Goal: Information Seeking & Learning: Learn about a topic

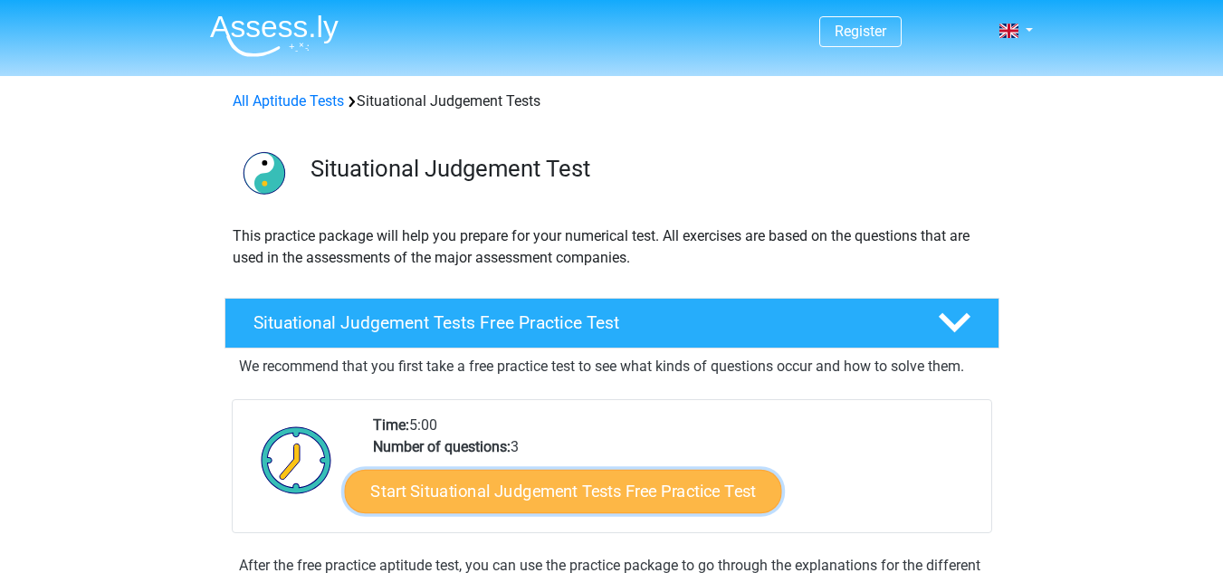
click at [618, 489] on link "Start Situational Judgement Tests Free Practice Test" at bounding box center [562, 491] width 437 height 43
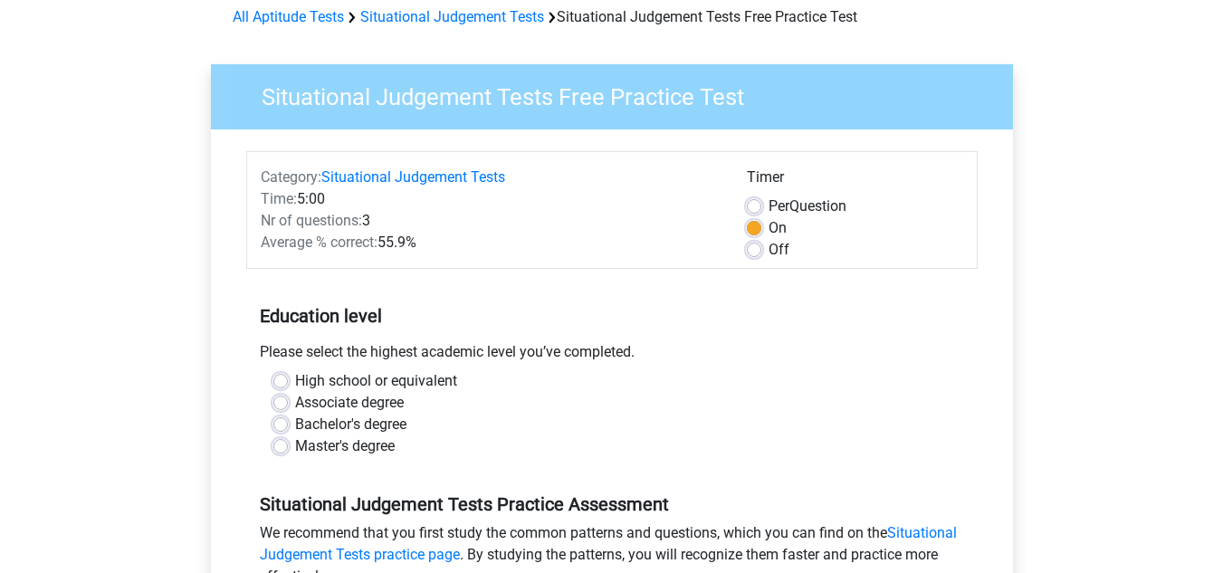
scroll to position [96, 0]
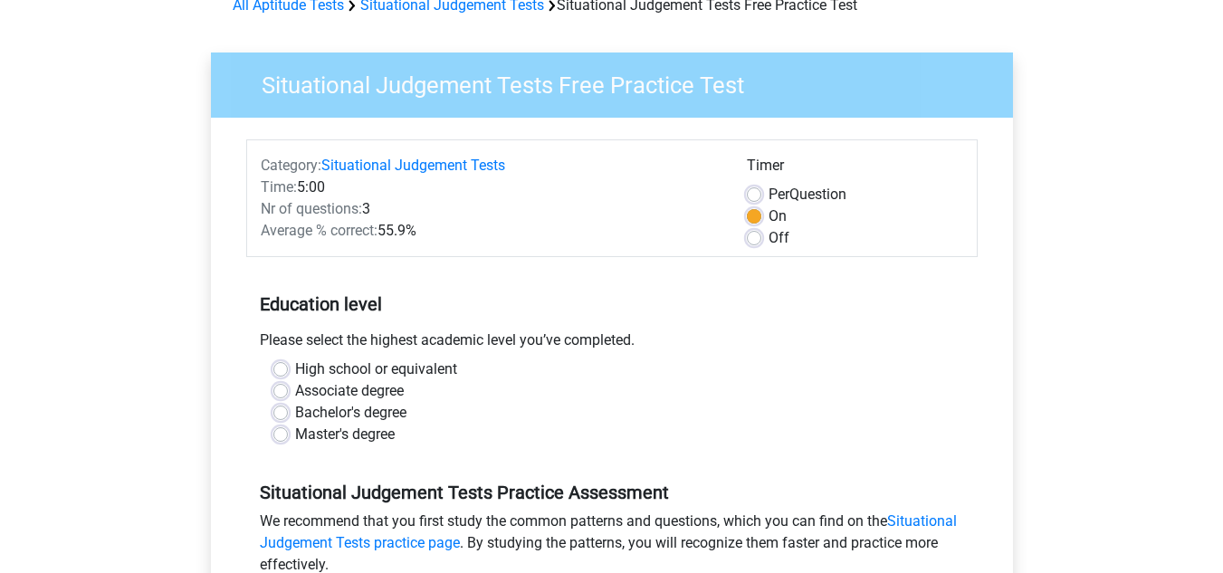
click at [369, 413] on label "Bachelor's degree" at bounding box center [350, 413] width 111 height 22
click at [288, 413] on input "Bachelor's degree" at bounding box center [280, 411] width 14 height 18
radio input "true"
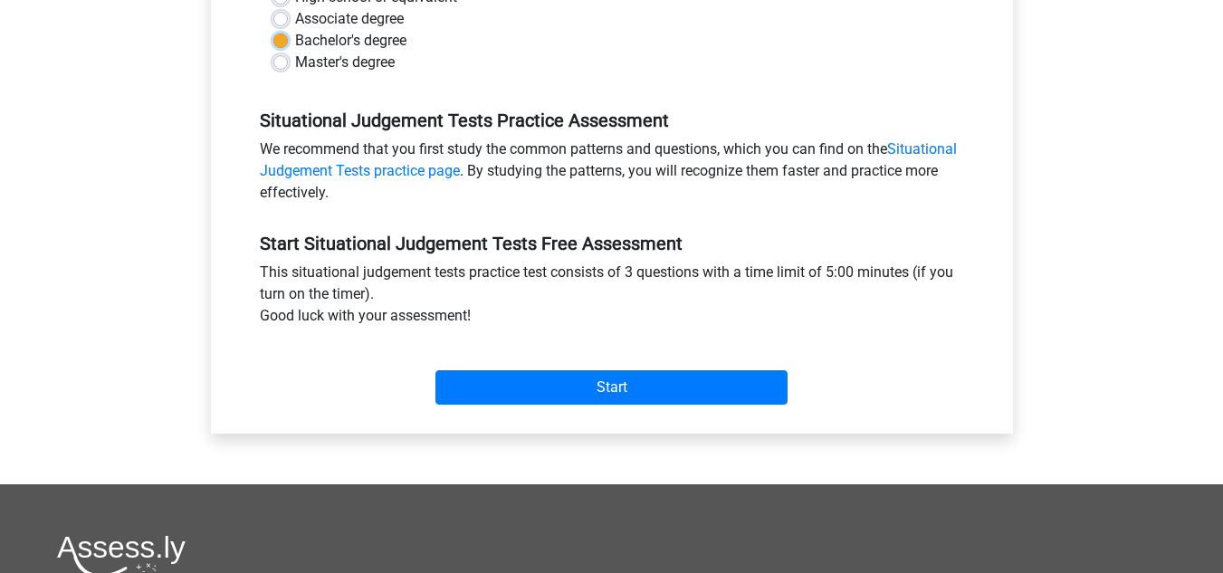
scroll to position [471, 0]
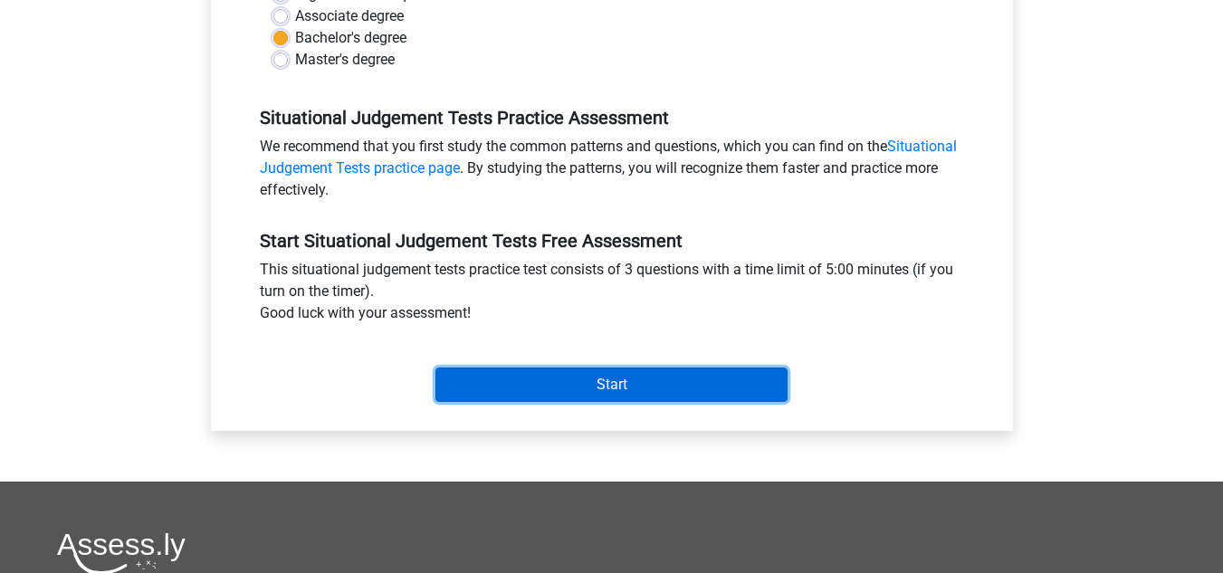
click at [600, 388] on input "Start" at bounding box center [612, 385] width 352 height 34
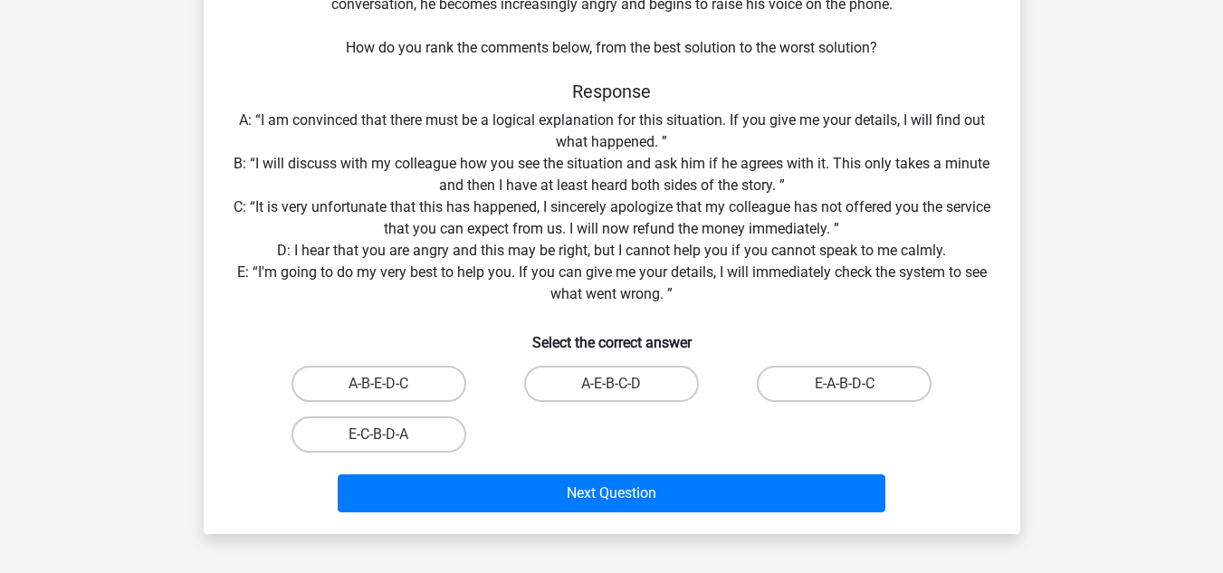
scroll to position [235, 0]
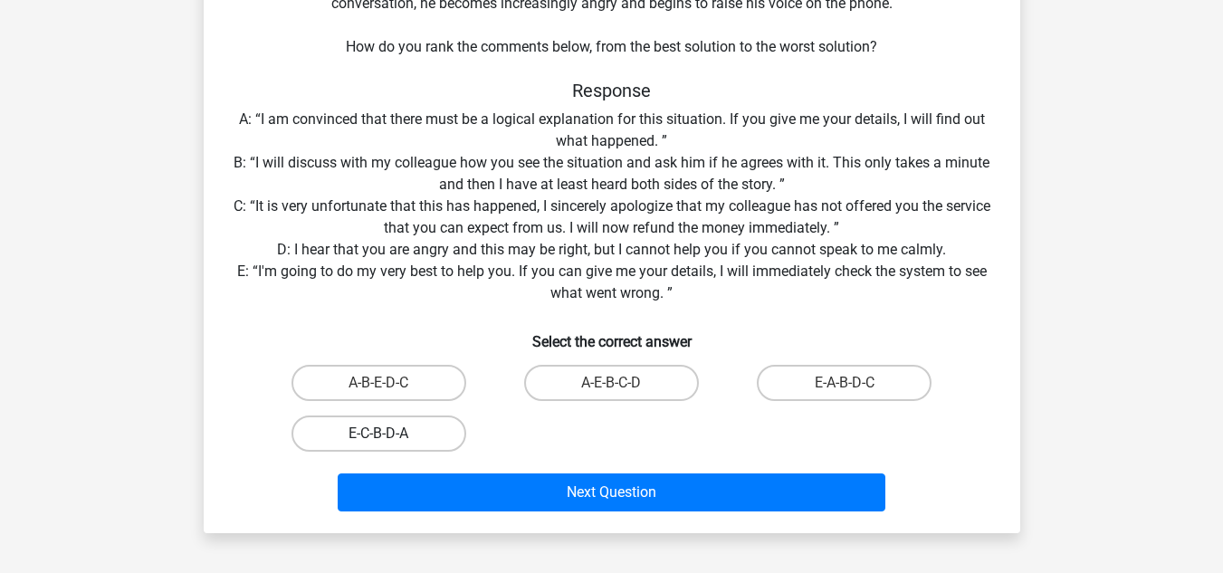
click at [445, 441] on label "E-C-B-D-A" at bounding box center [379, 434] width 175 height 36
click at [390, 441] on input "E-C-B-D-A" at bounding box center [384, 440] width 12 height 12
radio input "true"
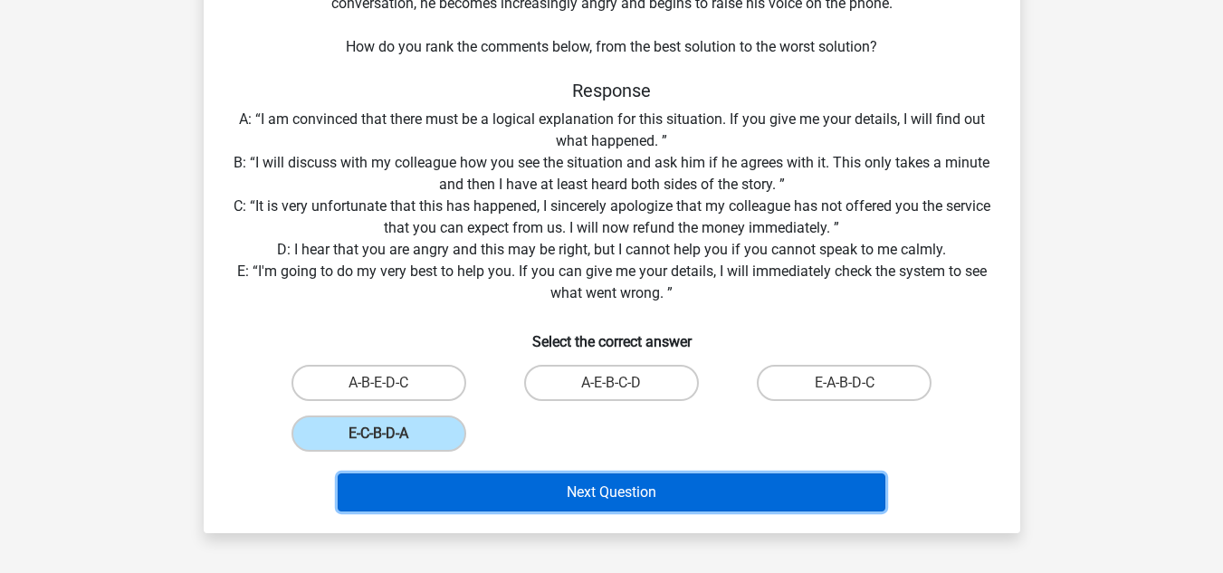
click at [565, 502] on button "Next Question" at bounding box center [612, 493] width 548 height 38
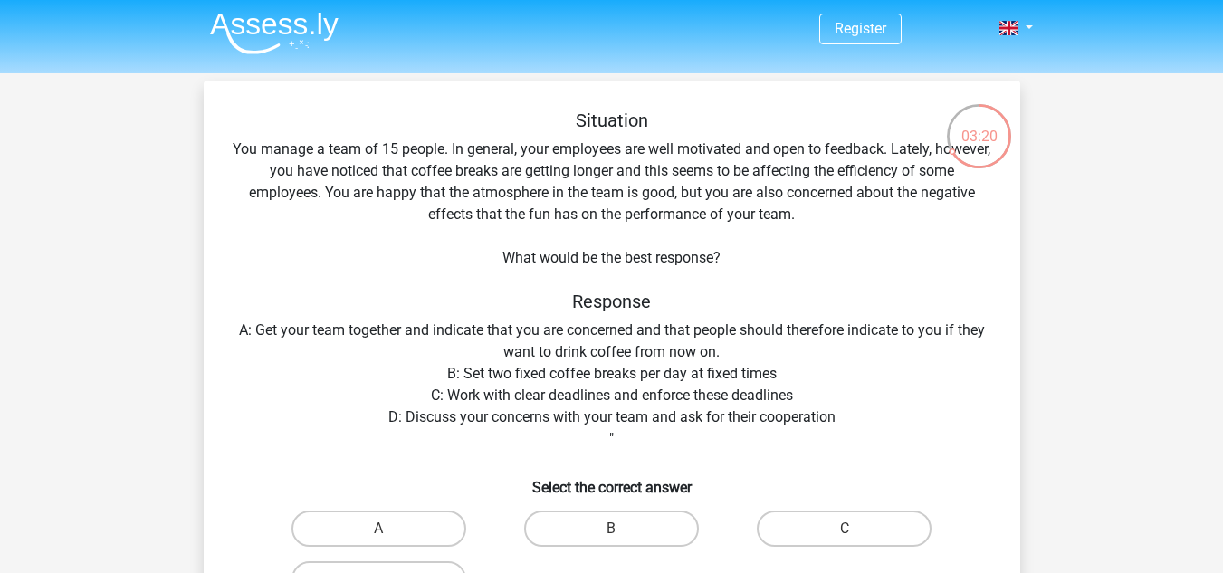
scroll to position [2, 0]
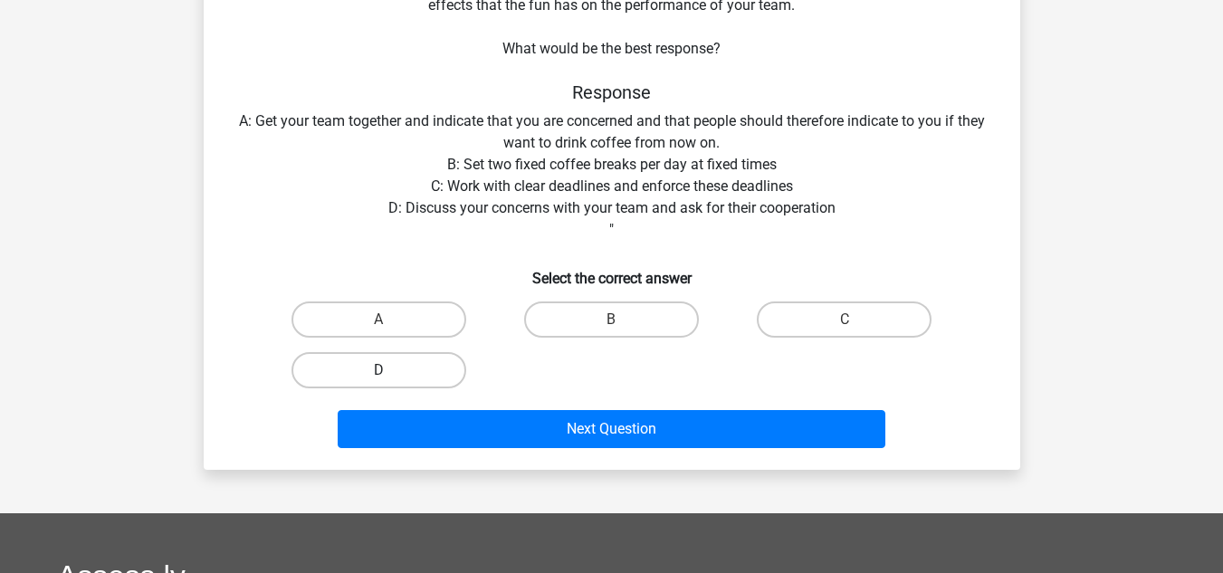
click at [417, 368] on label "D" at bounding box center [379, 370] width 175 height 36
click at [390, 370] on input "D" at bounding box center [384, 376] width 12 height 12
radio input "true"
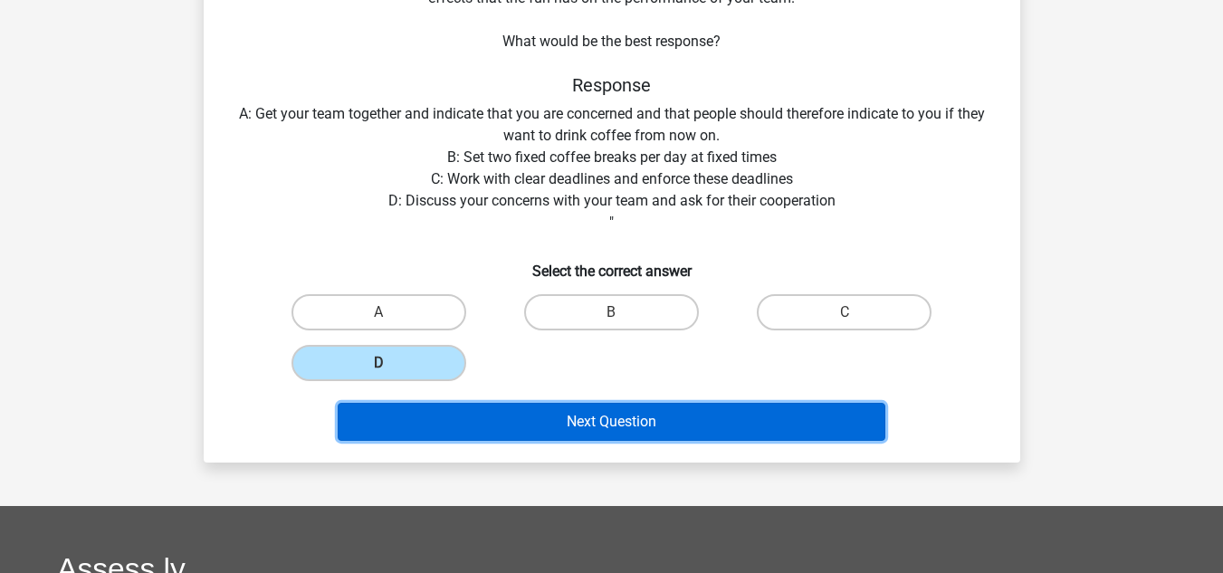
click at [621, 431] on button "Next Question" at bounding box center [612, 422] width 548 height 38
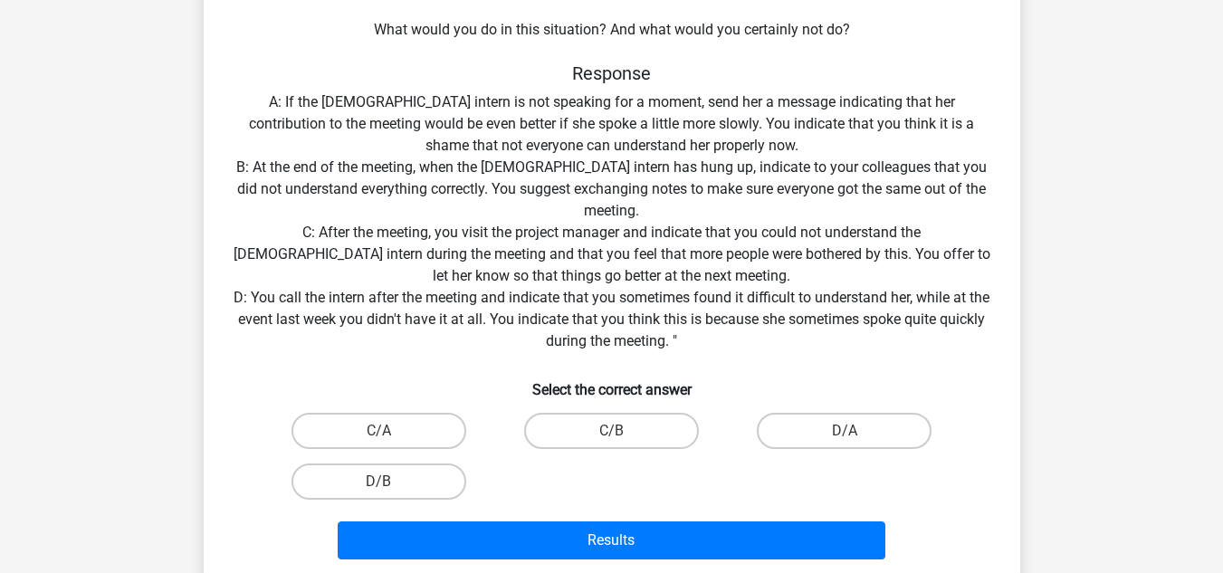
scroll to position [325, 0]
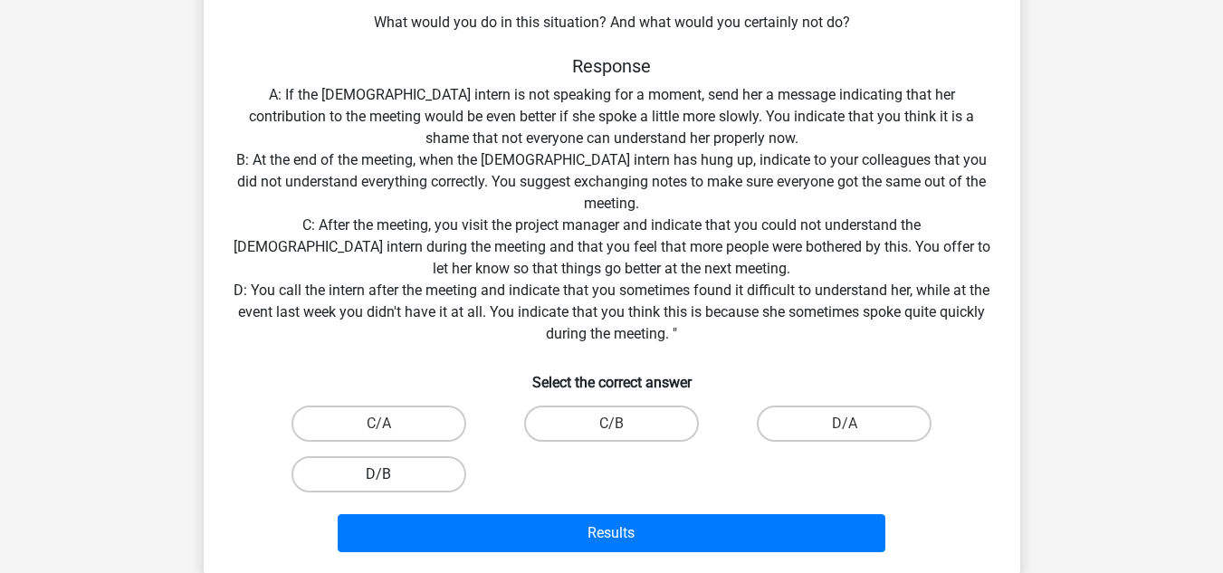
click at [445, 474] on label "D/B" at bounding box center [379, 474] width 175 height 36
click at [390, 474] on input "D/B" at bounding box center [384, 480] width 12 height 12
radio input "true"
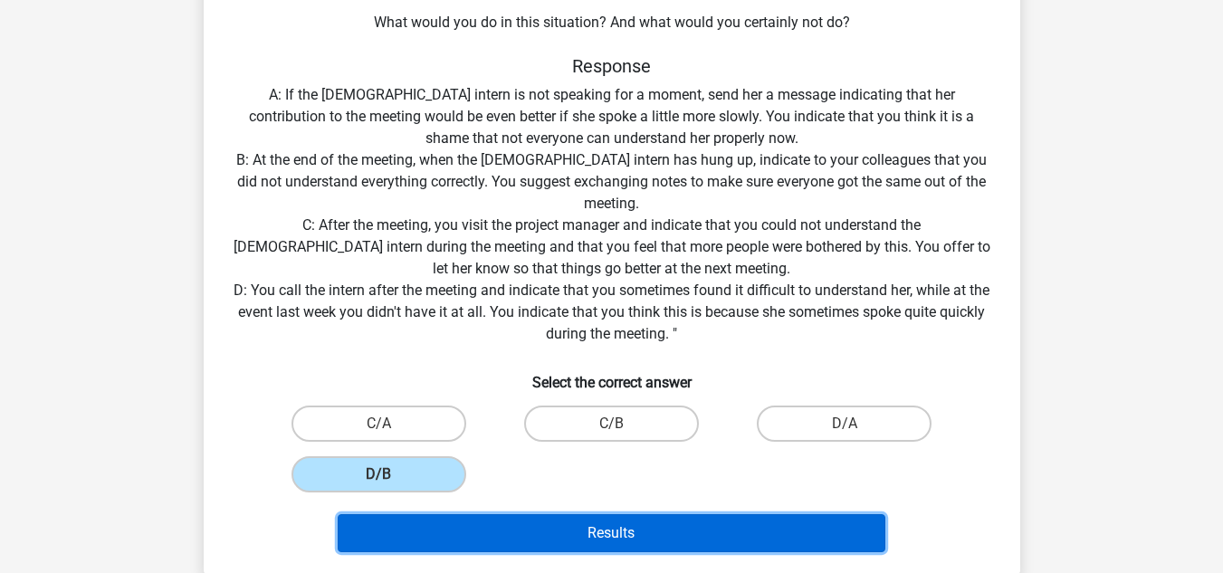
click at [546, 545] on button "Results" at bounding box center [612, 533] width 548 height 38
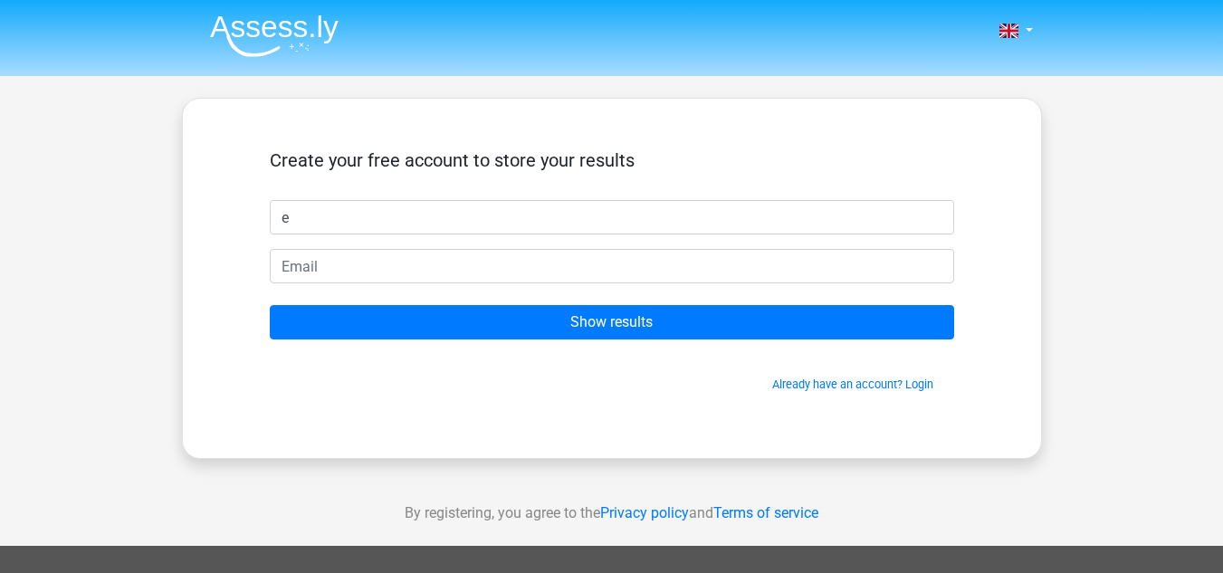
type input "e"
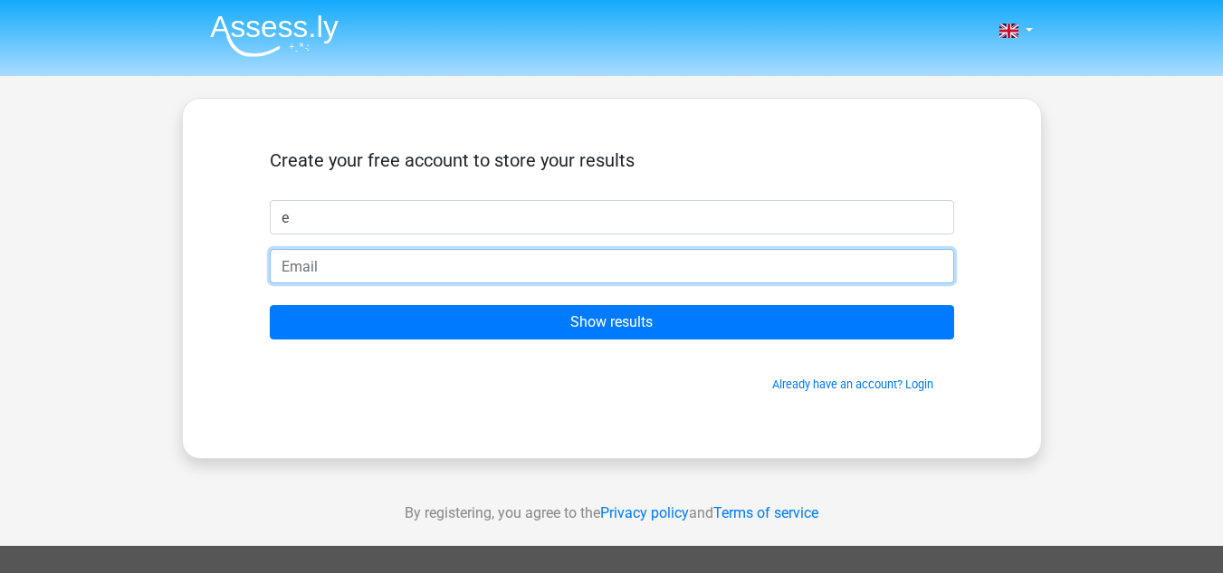
click at [631, 273] on input "email" at bounding box center [612, 266] width 685 height 34
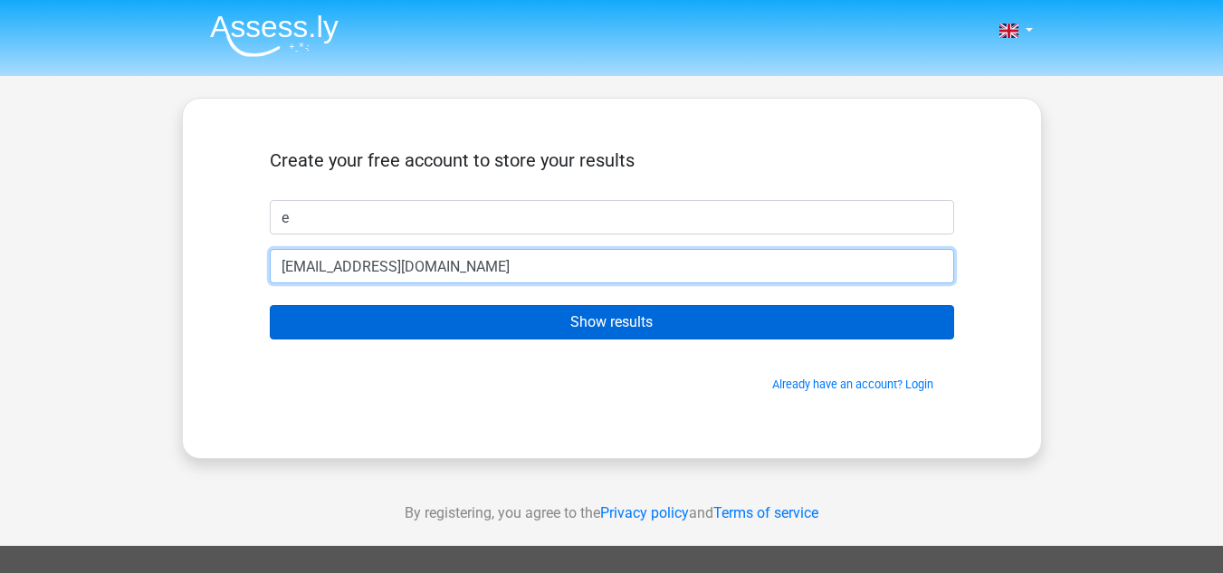
type input "vanessbridge88@outlook.com"
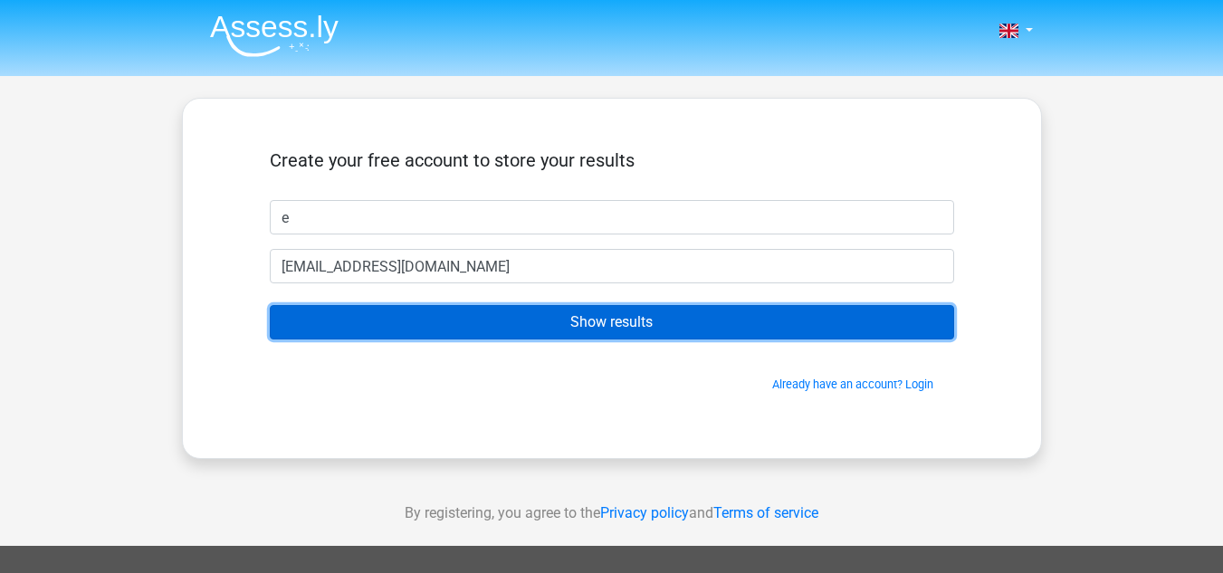
click at [629, 317] on input "Show results" at bounding box center [612, 322] width 685 height 34
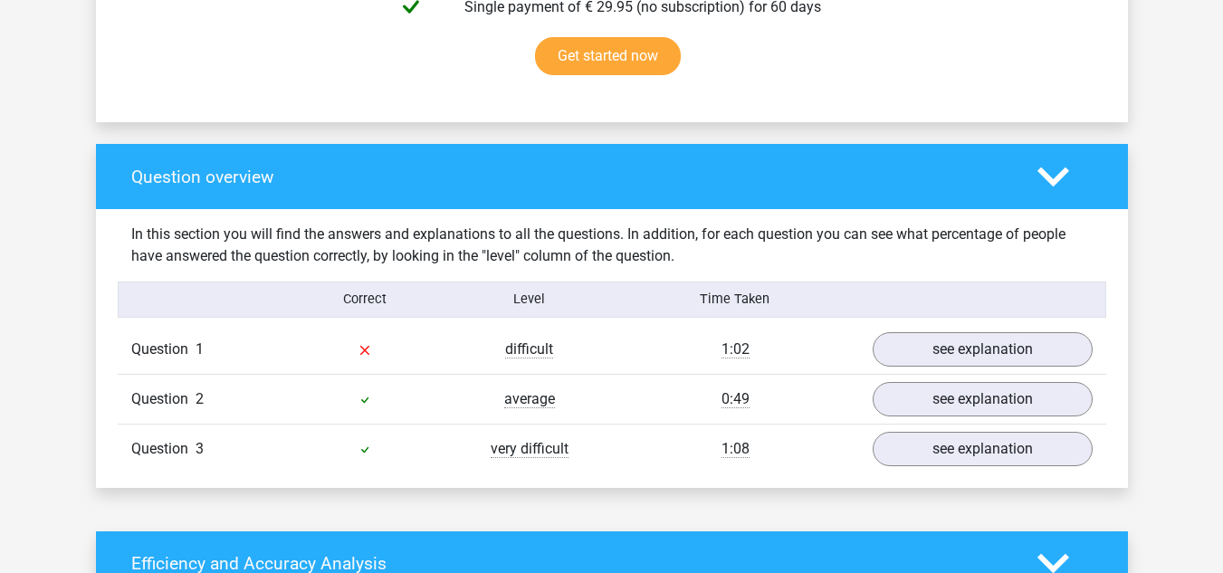
scroll to position [1199, 0]
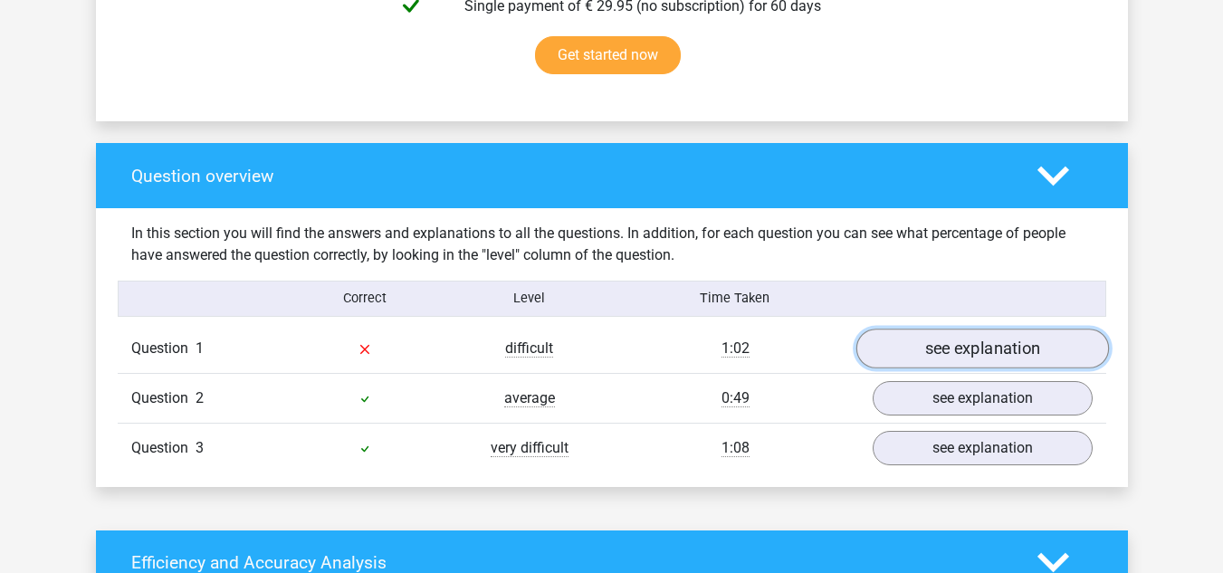
click at [975, 347] on link "see explanation" at bounding box center [982, 349] width 253 height 40
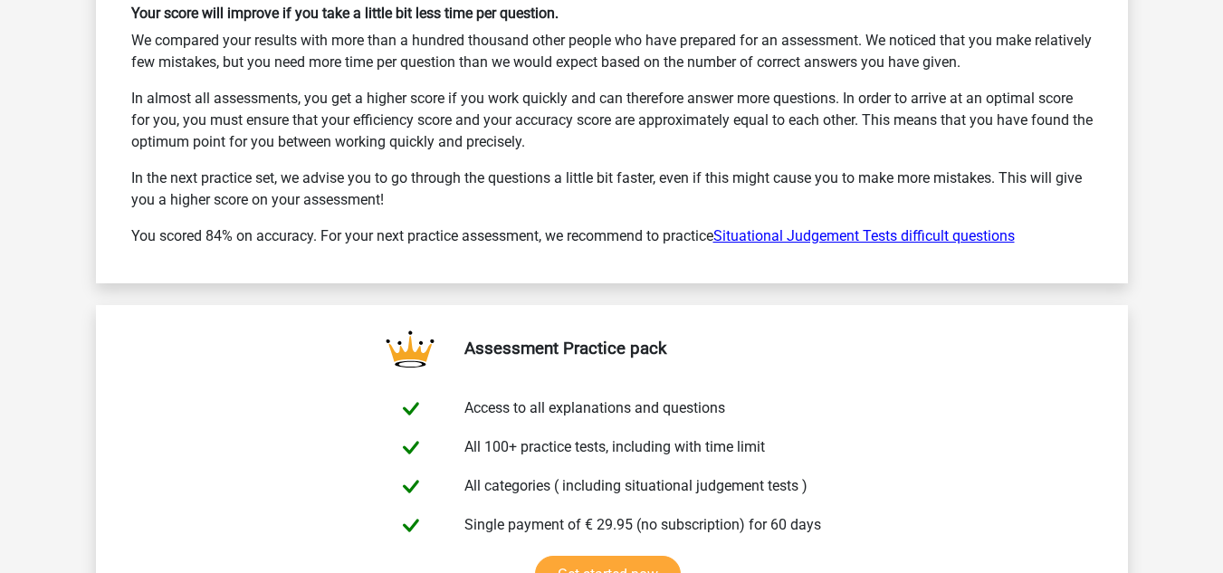
scroll to position [3427, 0]
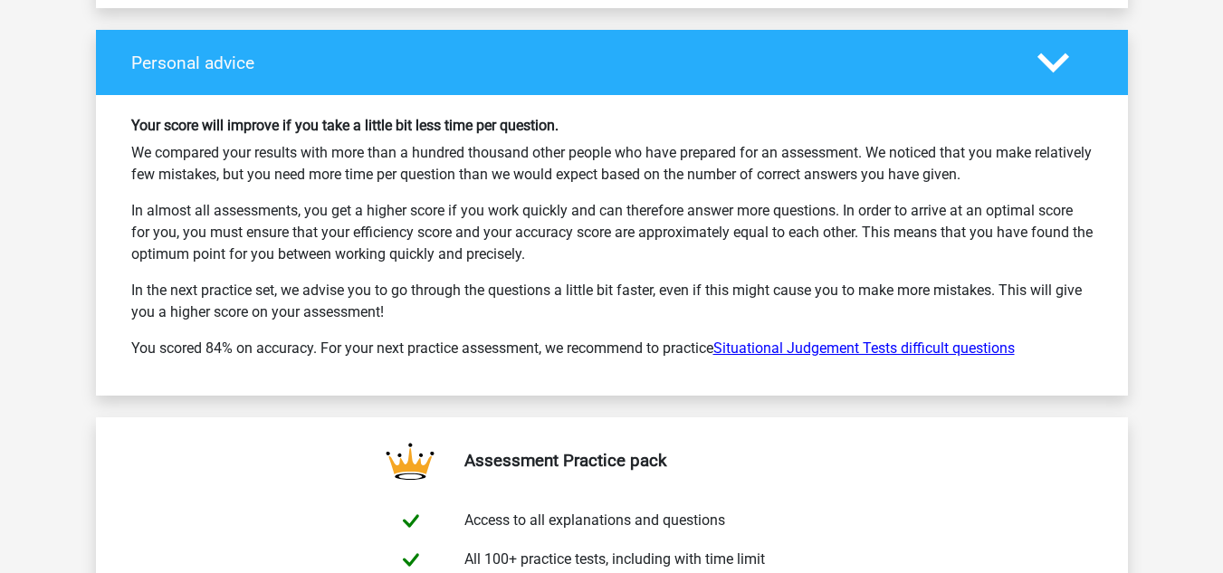
click at [970, 341] on link "Situational Judgement Tests difficult questions" at bounding box center [865, 348] width 302 height 17
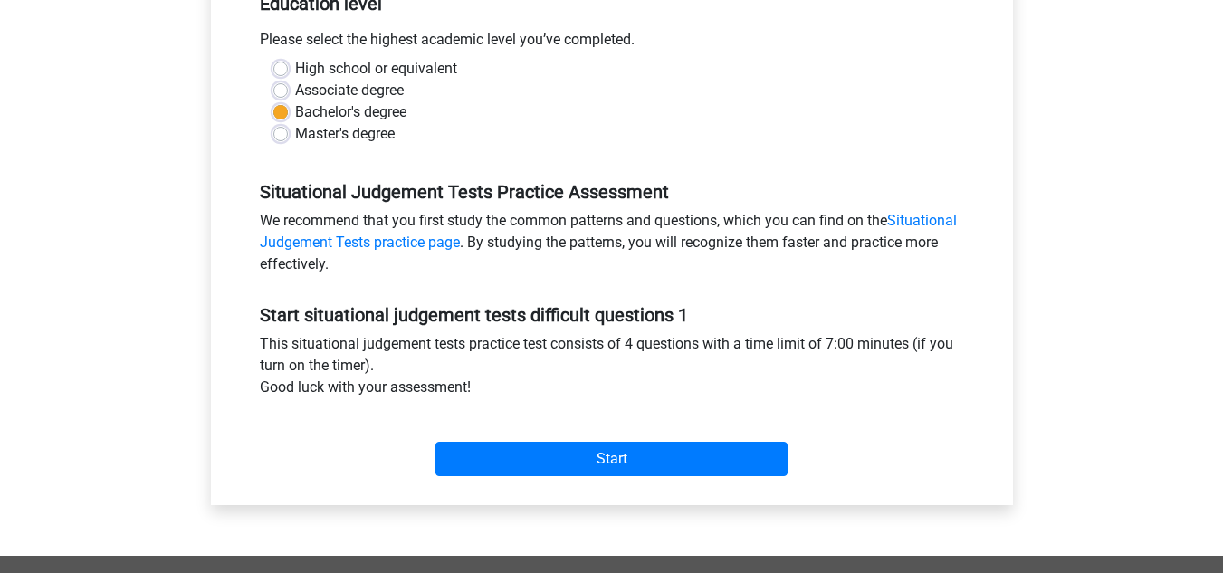
scroll to position [400, 0]
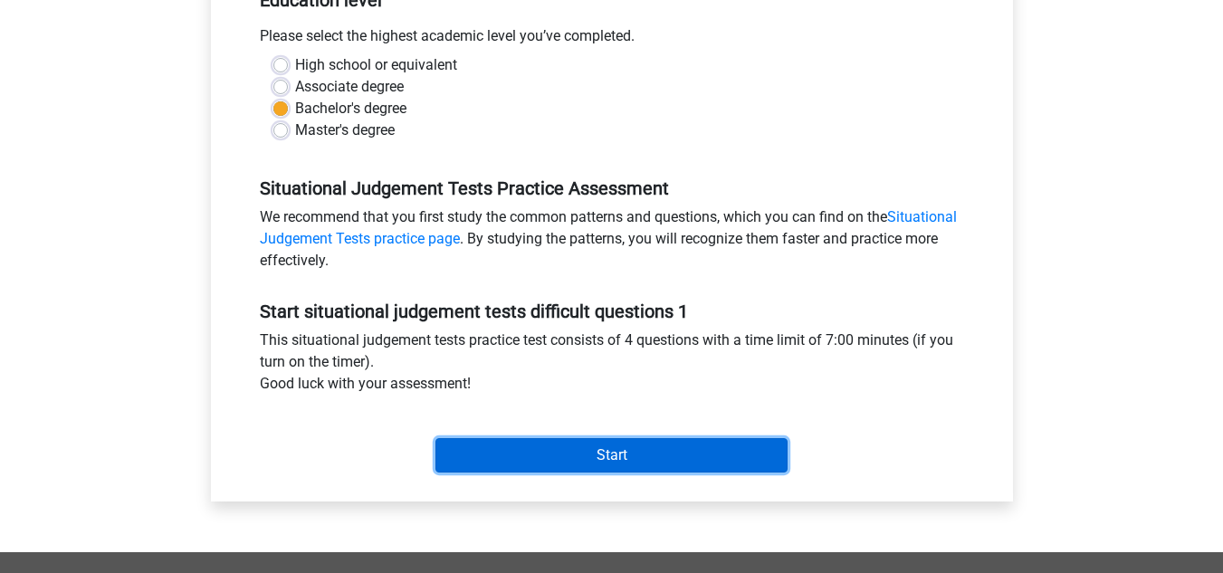
click at [694, 452] on input "Start" at bounding box center [612, 455] width 352 height 34
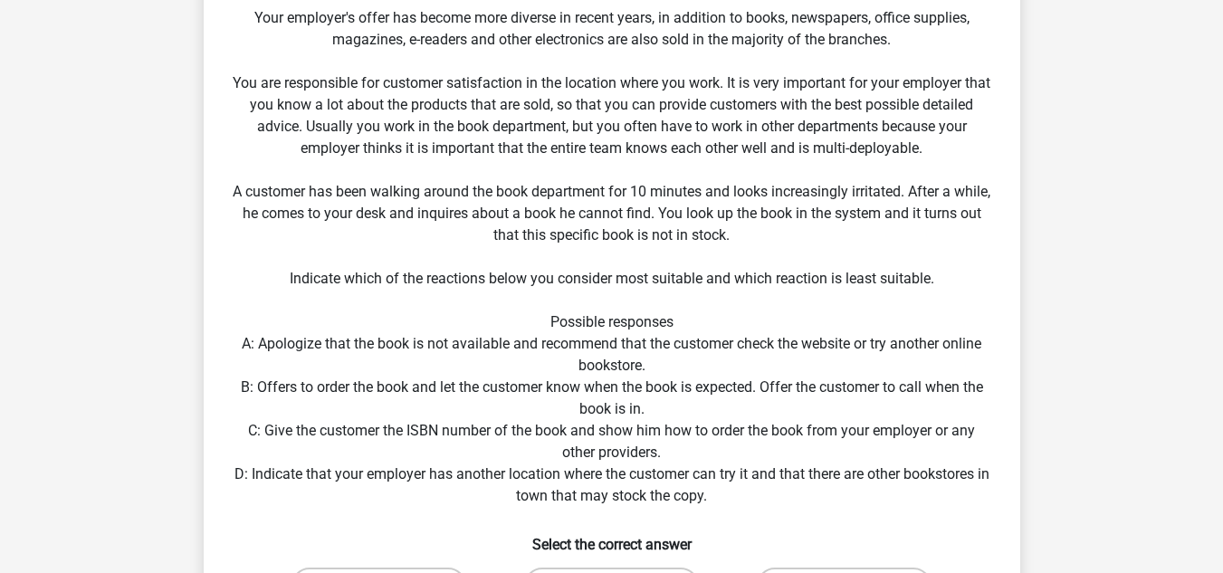
scroll to position [201, 0]
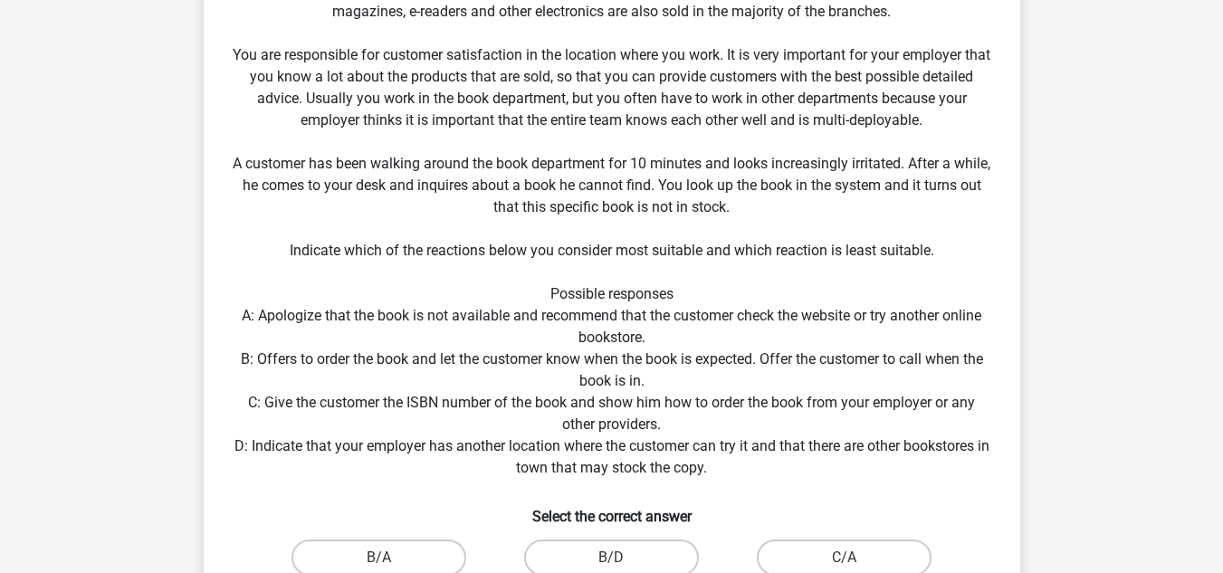
click at [698, 355] on div "Situation You work as a sales assistant at one of the largest bookstores in the…" at bounding box center [612, 289] width 802 height 809
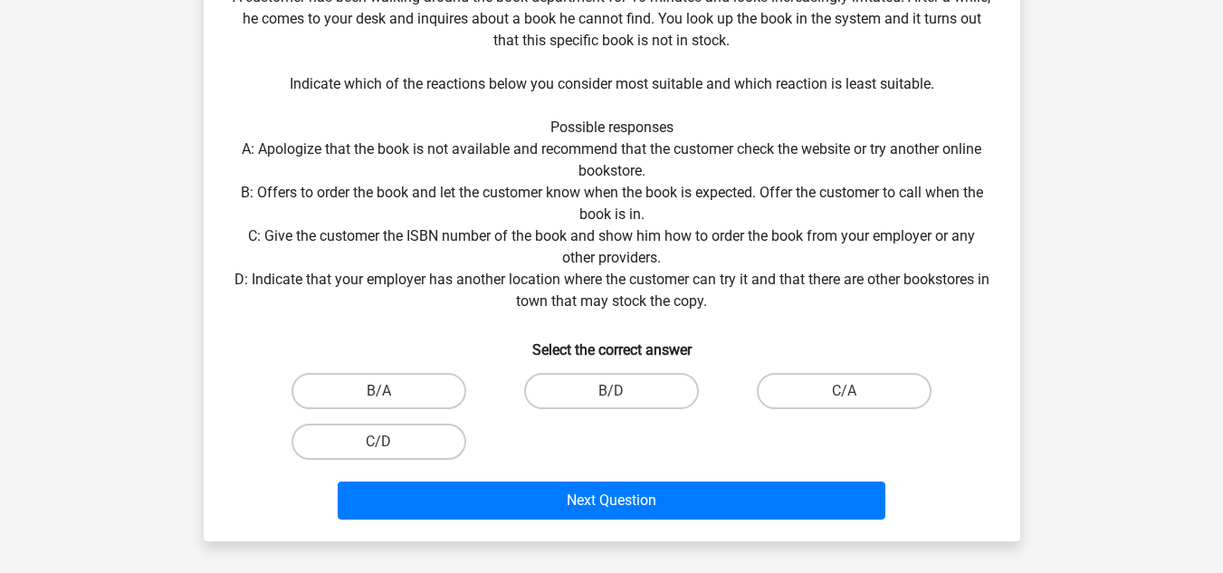
scroll to position [395, 0]
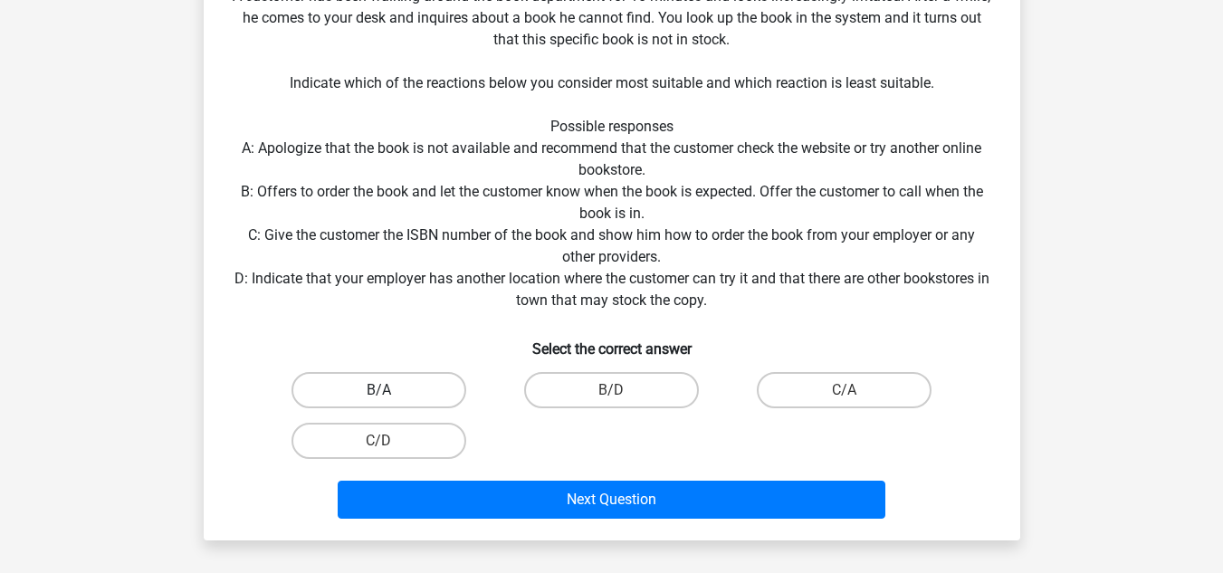
click at [421, 385] on label "B/A" at bounding box center [379, 390] width 175 height 36
click at [390, 390] on input "B/A" at bounding box center [384, 396] width 12 height 12
radio input "true"
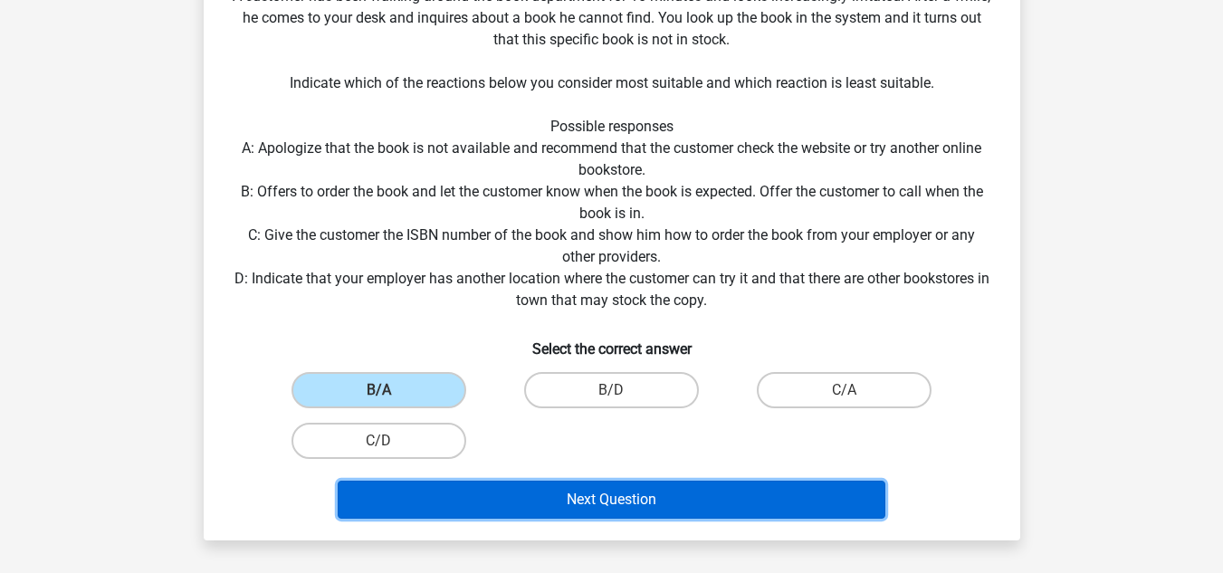
click at [538, 496] on button "Next Question" at bounding box center [612, 500] width 548 height 38
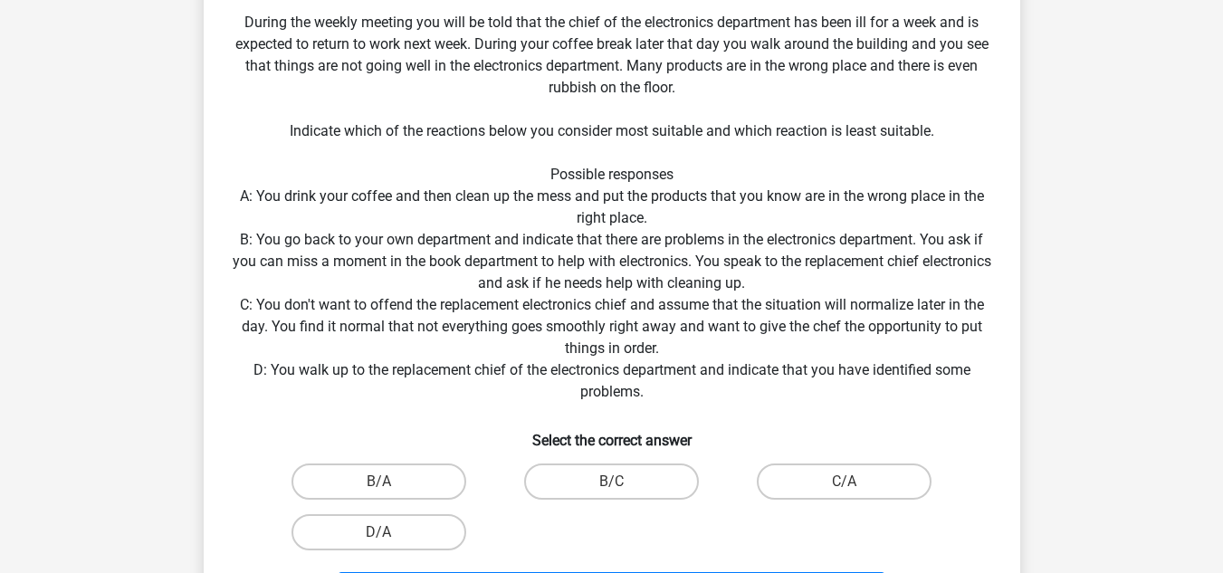
scroll to position [369, 0]
click at [424, 480] on label "B/A" at bounding box center [379, 481] width 175 height 36
click at [390, 481] on input "B/A" at bounding box center [384, 487] width 12 height 12
radio input "true"
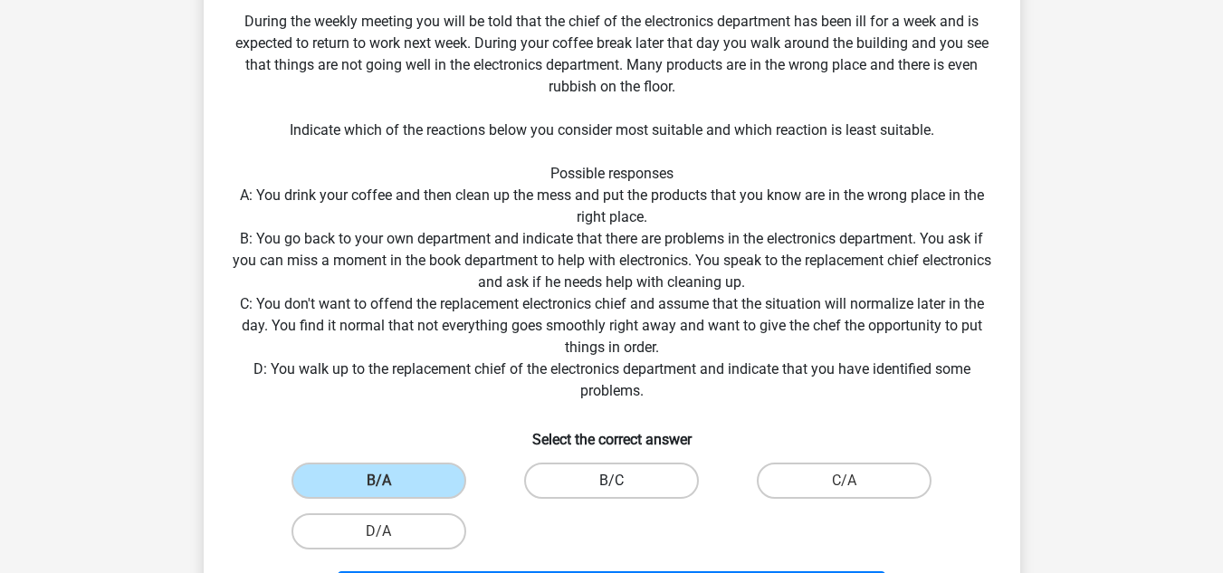
click at [597, 481] on label "B/C" at bounding box center [611, 481] width 175 height 36
click at [611, 481] on input "B/C" at bounding box center [617, 487] width 12 height 12
radio input "true"
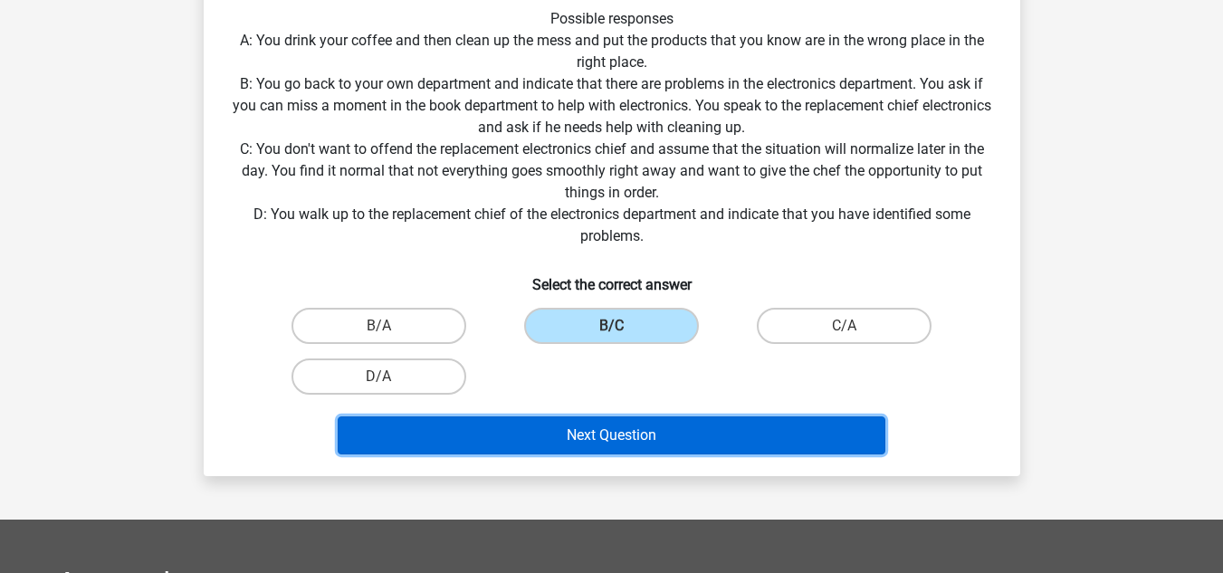
click at [689, 428] on button "Next Question" at bounding box center [612, 436] width 548 height 38
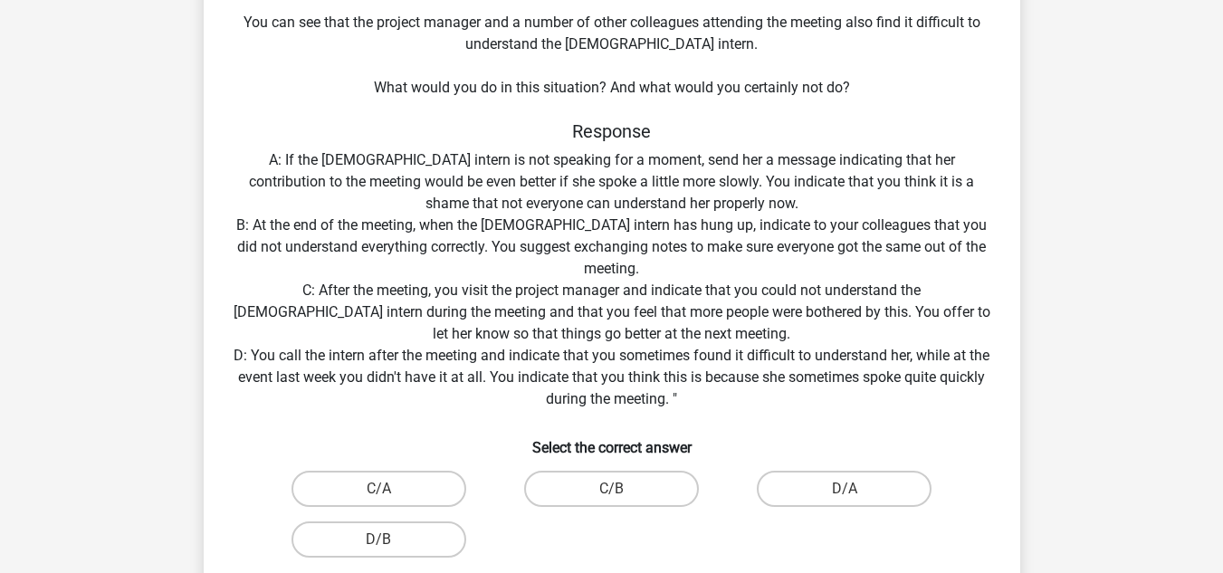
scroll to position [261, 0]
click at [410, 539] on label "D/B" at bounding box center [379, 539] width 175 height 36
click at [390, 539] on input "D/B" at bounding box center [384, 545] width 12 height 12
radio input "true"
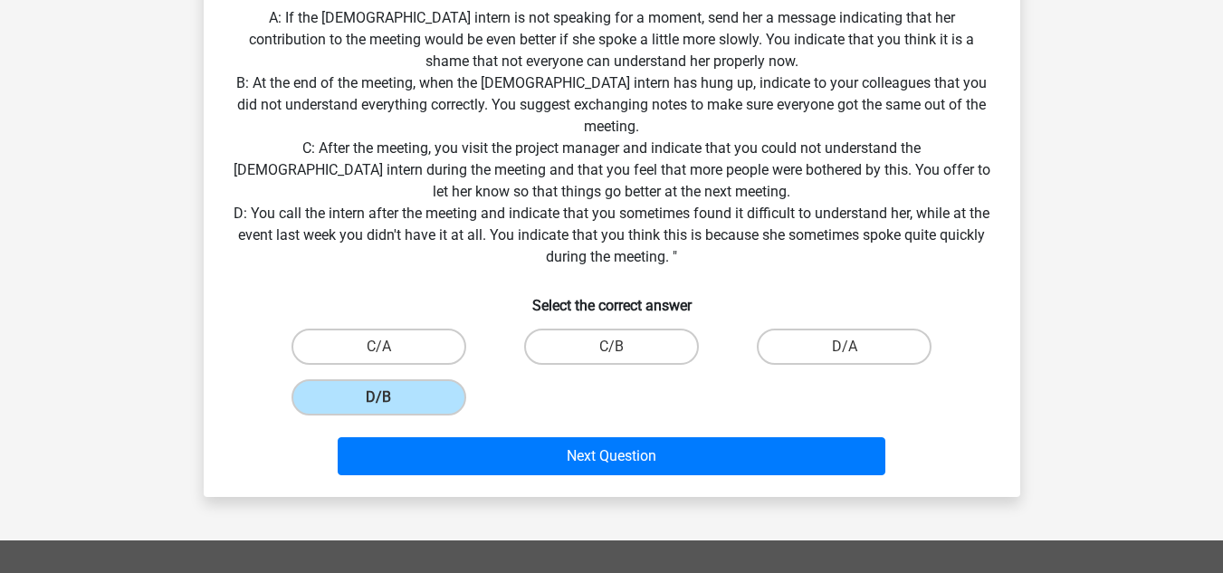
scroll to position [462, 0]
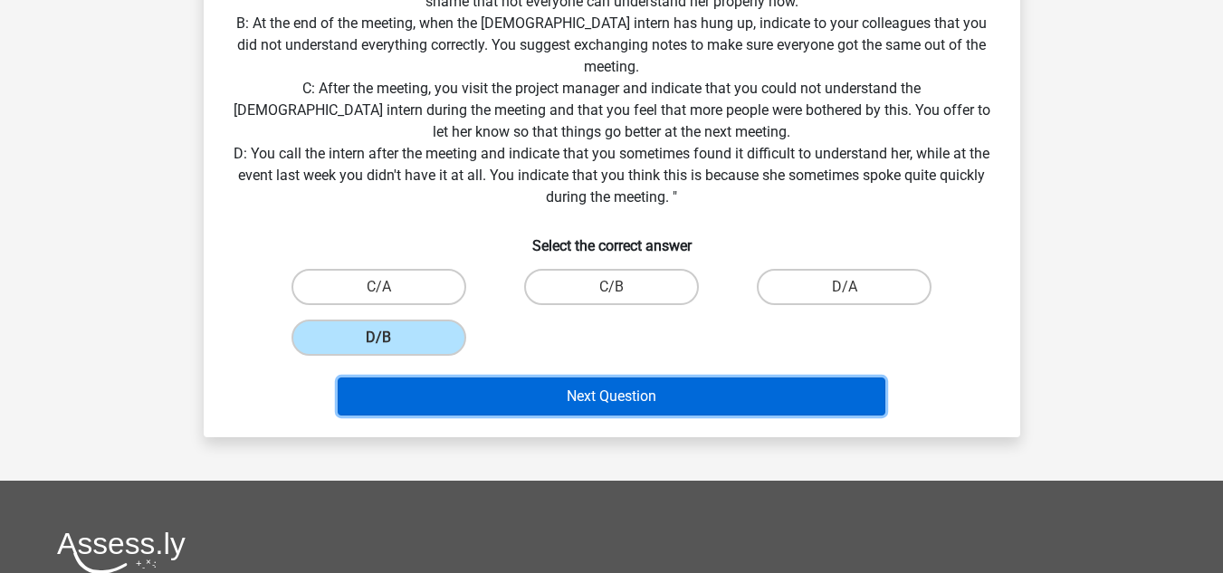
click at [640, 382] on button "Next Question" at bounding box center [612, 397] width 548 height 38
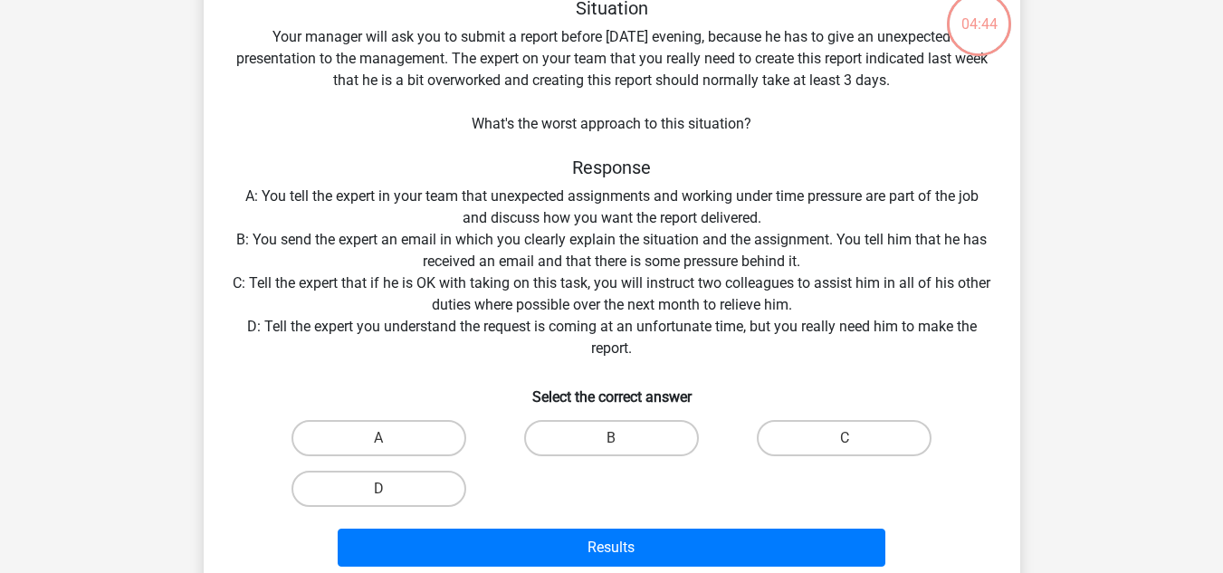
scroll to position [83, 0]
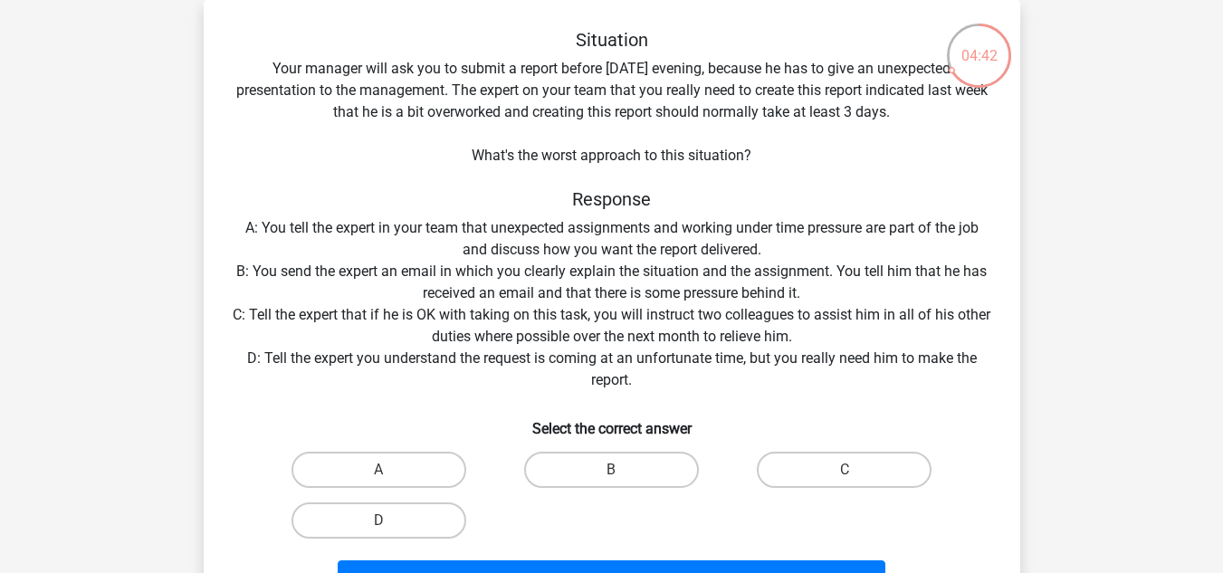
click at [656, 385] on div "Situation Your manager will ask you to submit a report before tomorrow evening,…" at bounding box center [612, 317] width 802 height 577
click at [425, 471] on label "A" at bounding box center [379, 470] width 175 height 36
click at [390, 471] on input "A" at bounding box center [384, 476] width 12 height 12
radio input "true"
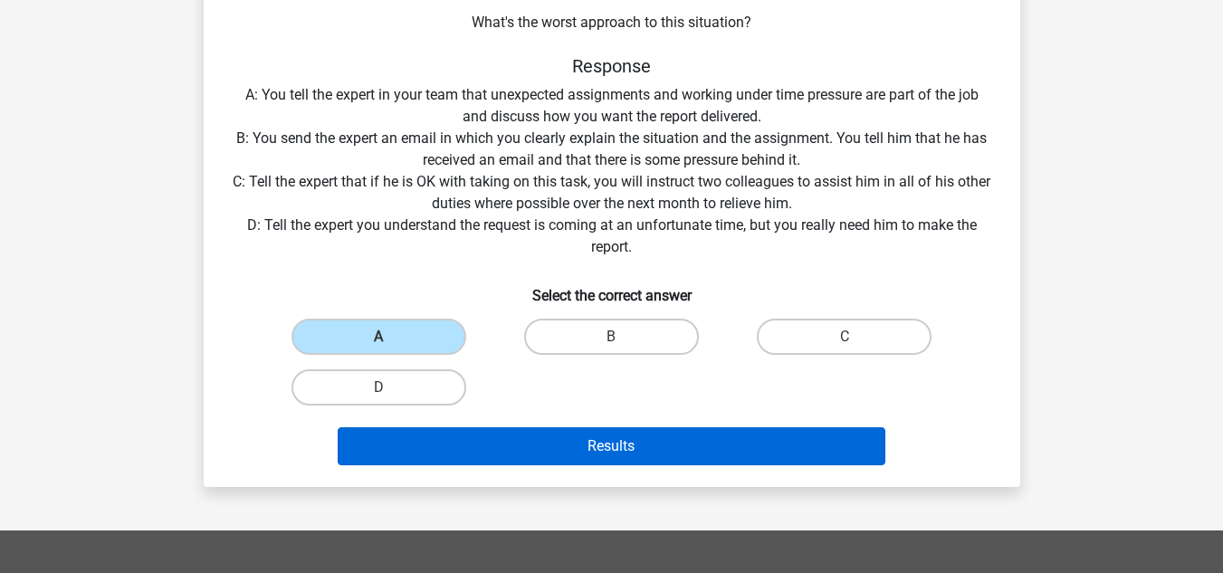
scroll to position [217, 0]
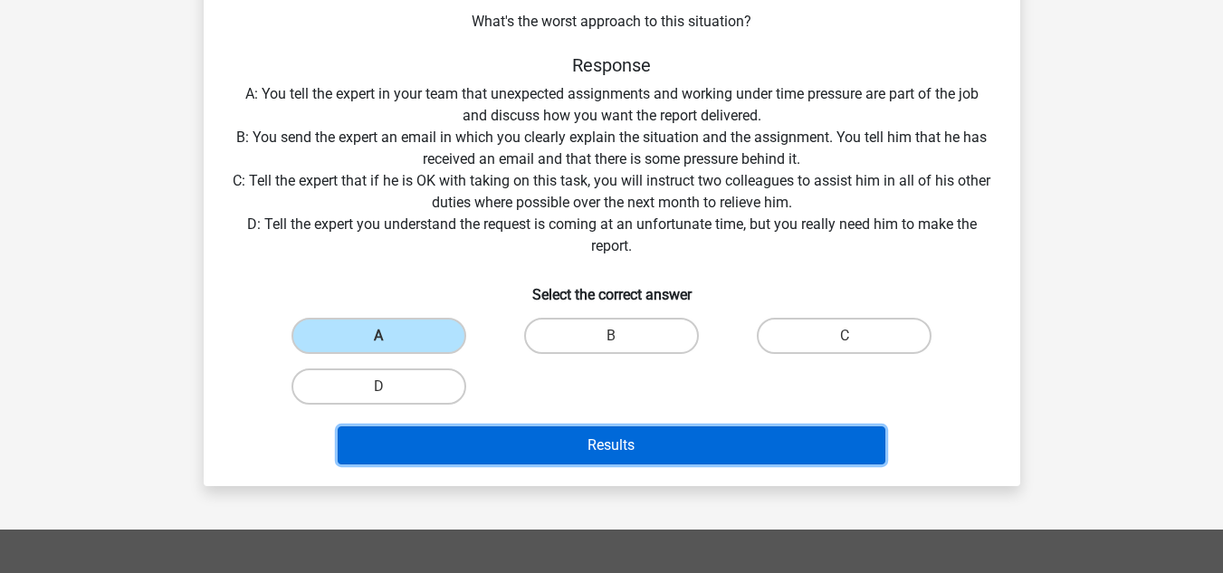
click at [584, 433] on button "Results" at bounding box center [612, 445] width 548 height 38
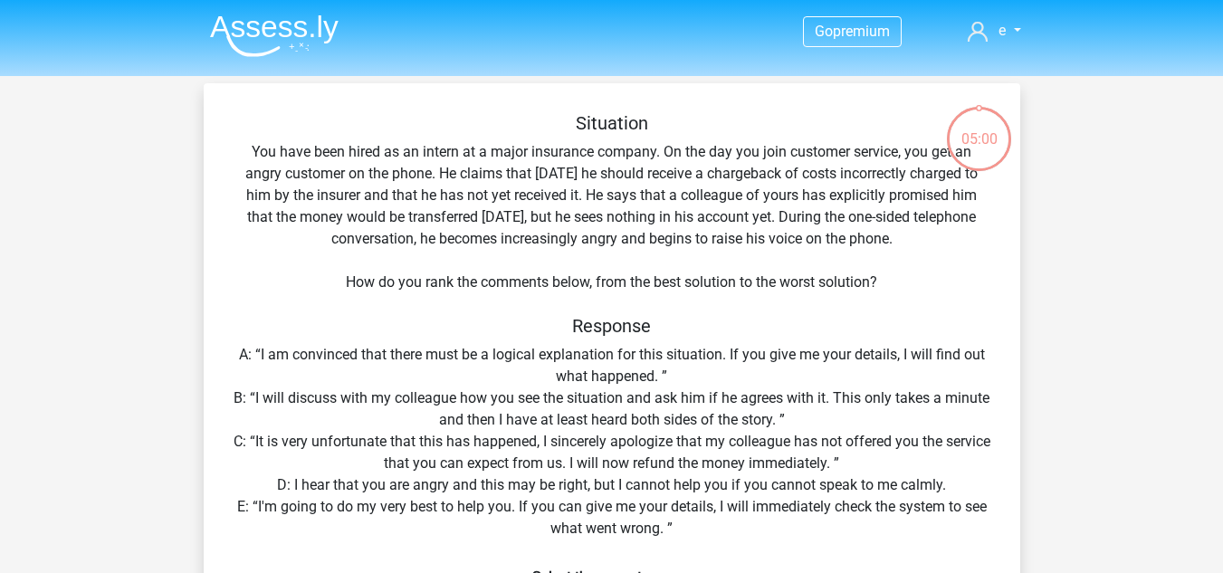
scroll to position [325, 0]
